Goal: Check status: Check status

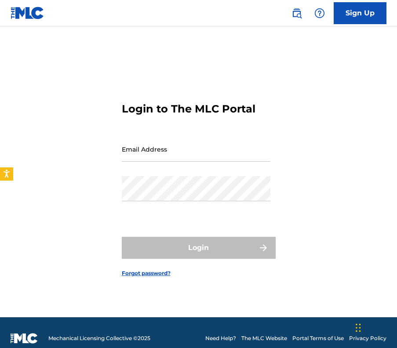
click at [170, 157] on input "Email Address" at bounding box center [196, 149] width 149 height 25
type input "[EMAIL_ADDRESS][DOMAIN_NAME]"
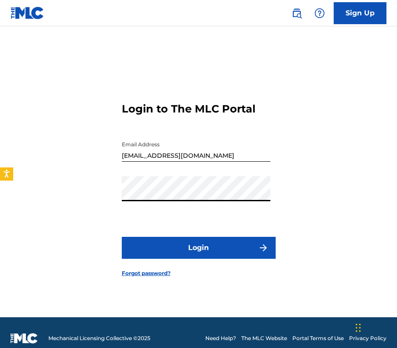
click at [176, 246] on button "Login" at bounding box center [199, 248] width 154 height 22
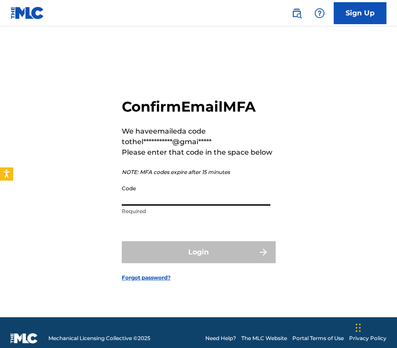
click at [214, 188] on input "Code" at bounding box center [196, 193] width 149 height 25
paste input "694096"
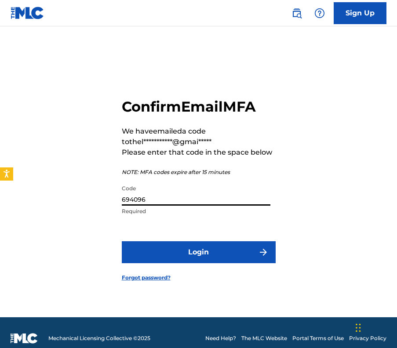
type input "694096"
click at [210, 248] on button "Login" at bounding box center [199, 252] width 154 height 22
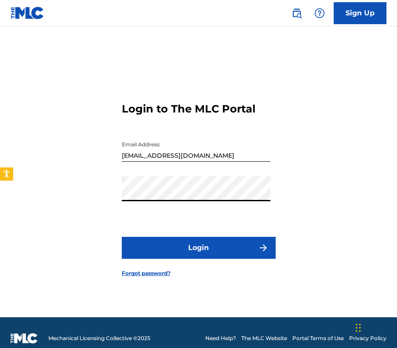
click at [201, 250] on button "Login" at bounding box center [199, 248] width 154 height 22
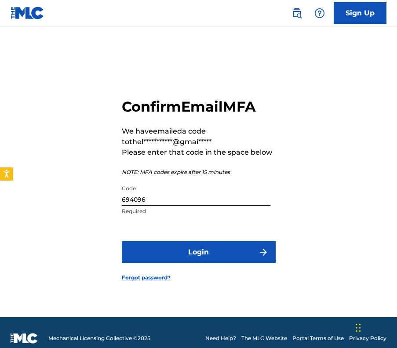
click at [136, 200] on input "694096" at bounding box center [196, 193] width 149 height 25
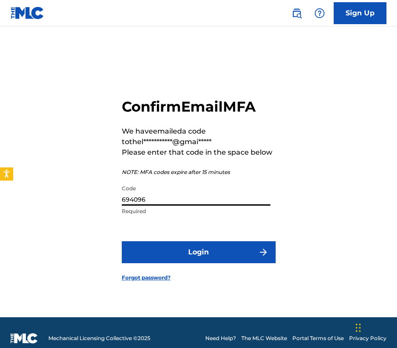
click at [136, 200] on input "694096" at bounding box center [196, 193] width 149 height 25
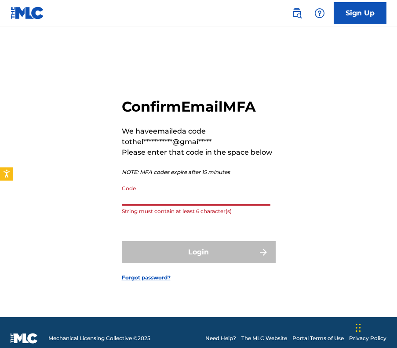
paste input "990199"
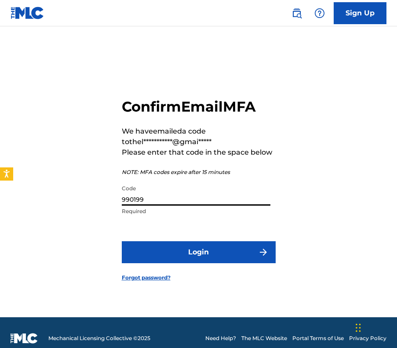
type input "990199"
click at [198, 252] on button "Login" at bounding box center [199, 252] width 154 height 22
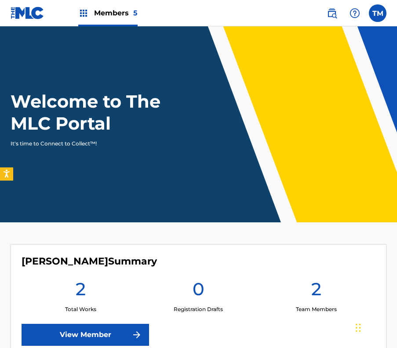
scroll to position [173, 0]
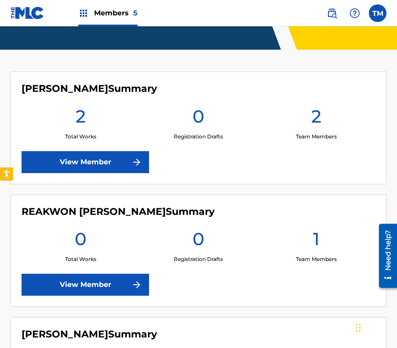
click at [102, 168] on link "View Member" at bounding box center [86, 162] width 128 height 22
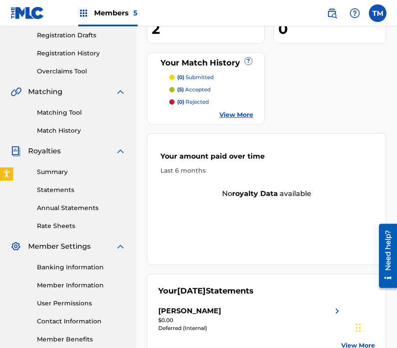
scroll to position [149, 0]
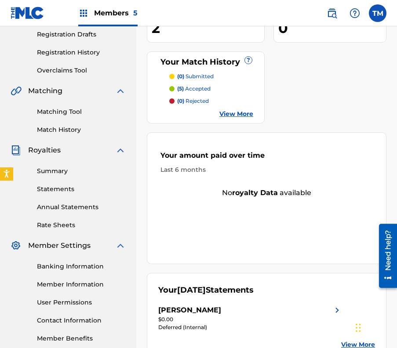
click at [55, 190] on link "Statements" at bounding box center [81, 189] width 89 height 9
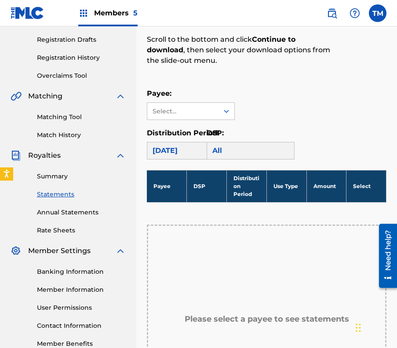
scroll to position [140, 0]
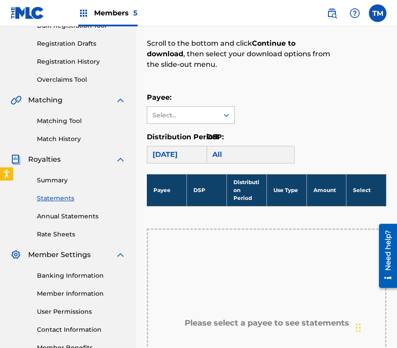
click at [208, 114] on div "Select..." at bounding box center [183, 115] width 60 height 9
click at [188, 135] on div "[PERSON_NAME]" at bounding box center [190, 135] width 87 height 22
